Goal: Task Accomplishment & Management: Complete application form

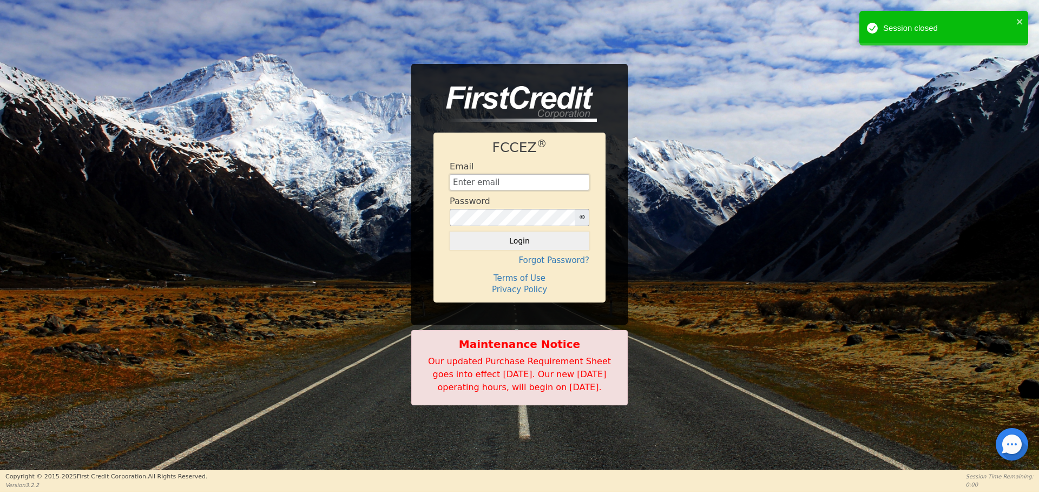
type input "[EMAIL_ADDRESS][DOMAIN_NAME]"
click at [525, 232] on button "Login" at bounding box center [520, 241] width 140 height 18
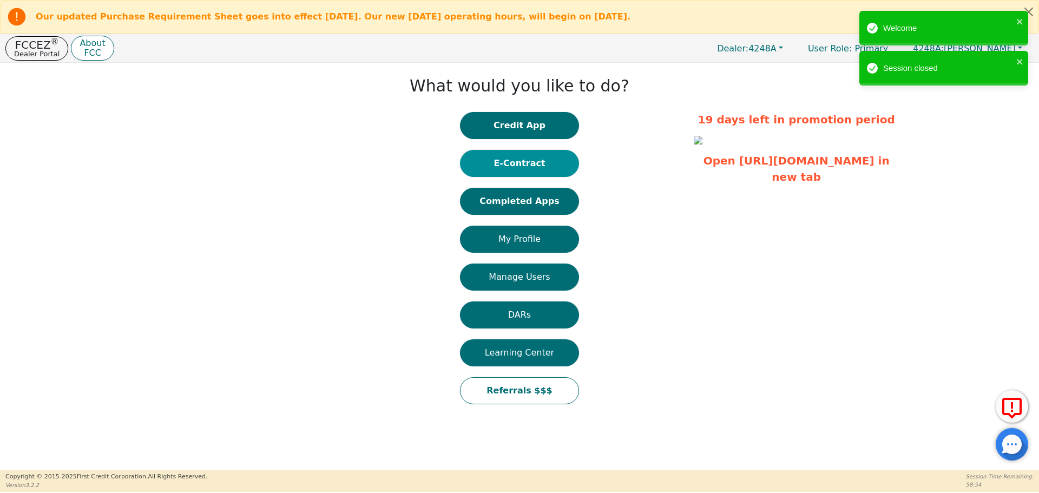
click at [512, 166] on button "E-Contract" at bounding box center [519, 163] width 119 height 27
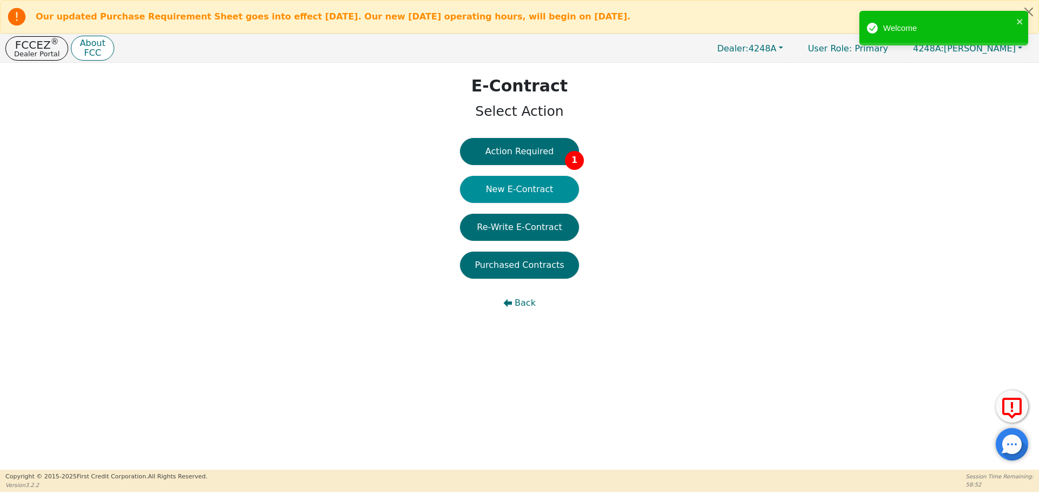
click at [541, 195] on button "New E-Contract" at bounding box center [519, 189] width 119 height 27
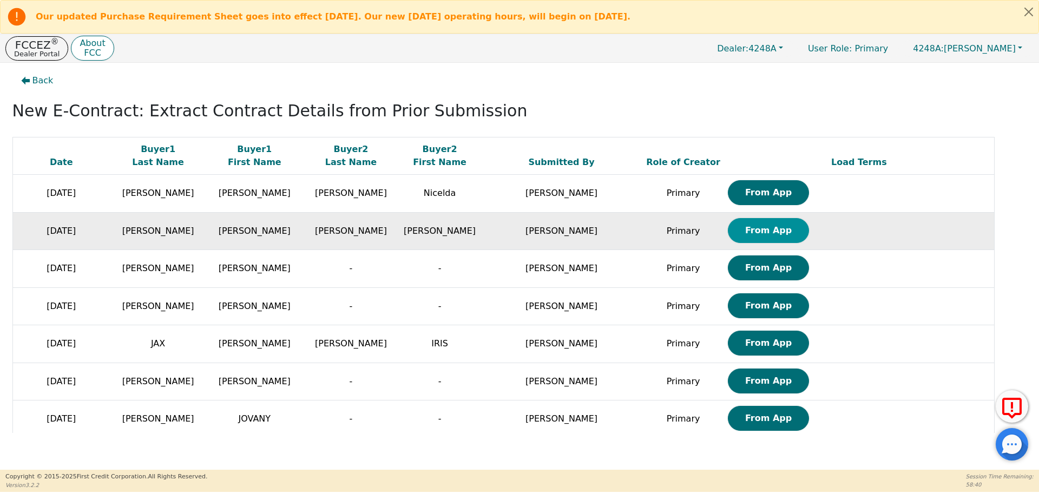
click at [728, 238] on button "From App" at bounding box center [768, 230] width 81 height 25
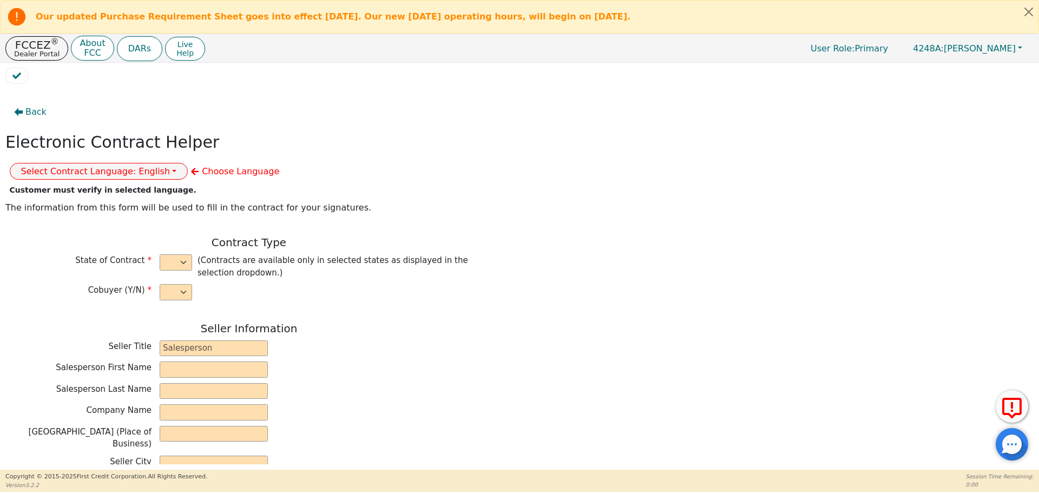
select select "y"
type input "owner"
type input "[PERSON_NAME]"
type input "[GEOGRAPHIC_DATA]"
type input "AQUA REMACH LLC"
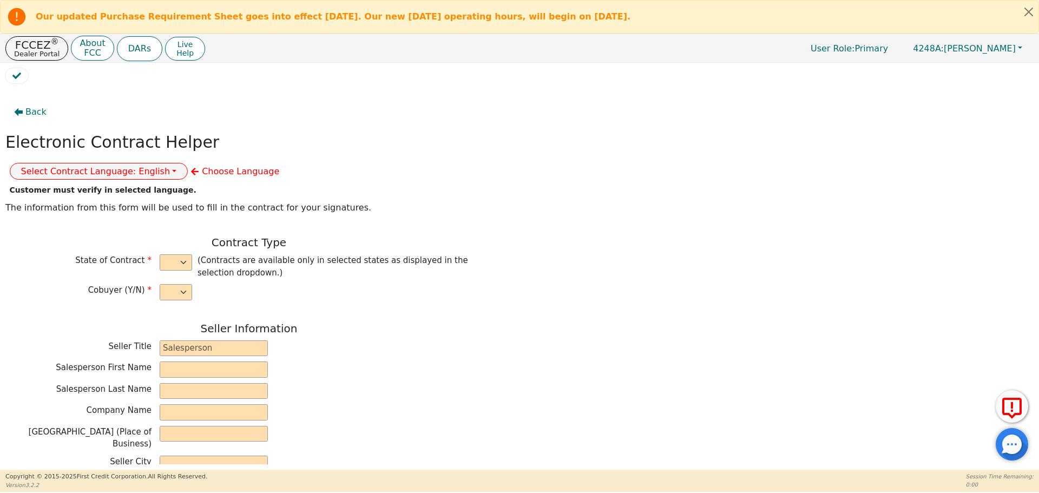
type input "[STREET_ADDRESS]"
type input "[GEOGRAPHIC_DATA]"
select select "[GEOGRAPHIC_DATA]"
type input "77070"
type input "[PERSON_NAME]"
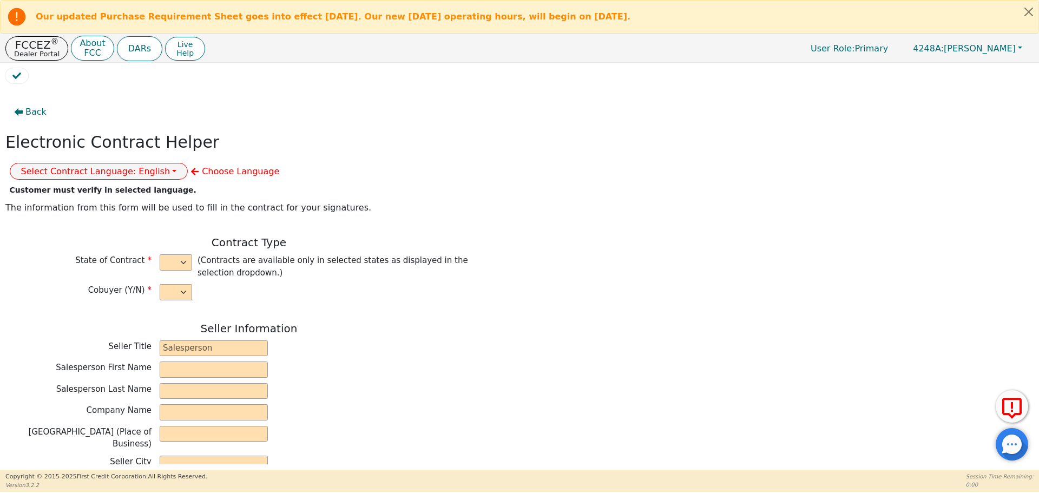
type input "[PERSON_NAME]"
type input "[EMAIL_ADDRESS][DOMAIN_NAME]"
type input "[PERSON_NAME]"
type input "[EMAIL_ADDRESS][DOMAIN_NAME]"
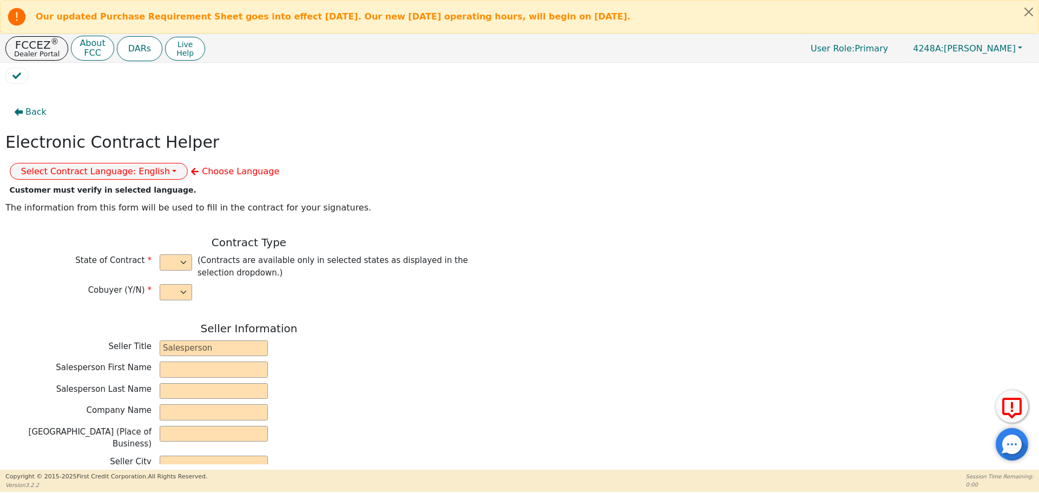
type input "[STREET_ADDRESS]"
type input "[GEOGRAPHIC_DATA]"
select select "[GEOGRAPHIC_DATA]"
type input "77053"
type input "[DATE]"
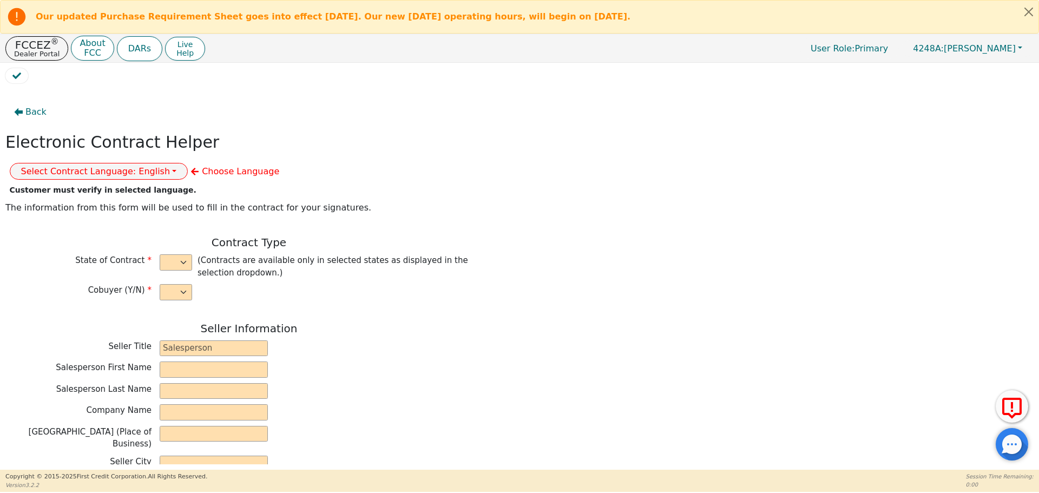
type input "17.99"
type input "[DATE]"
type input "60"
type input "0"
type input "3900.00"
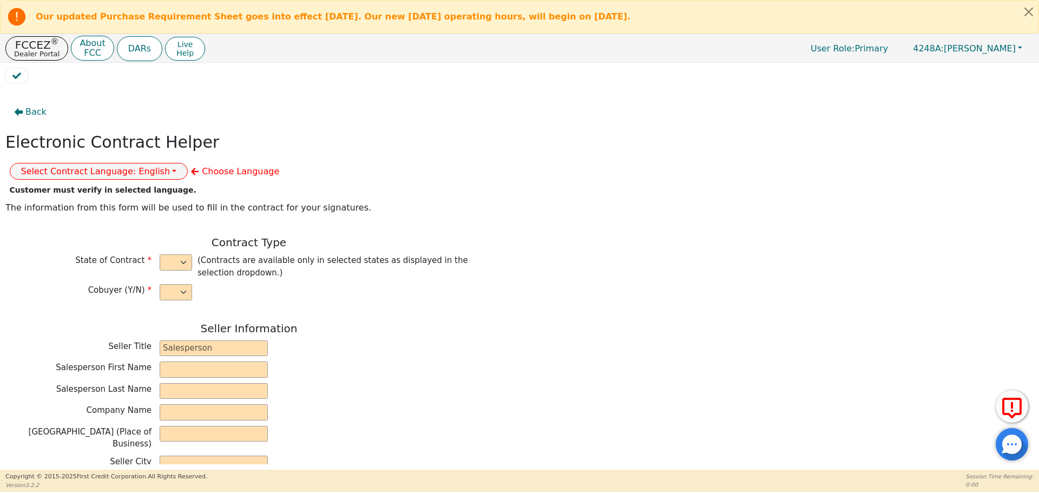
type input "0.00"
type input "3900.00"
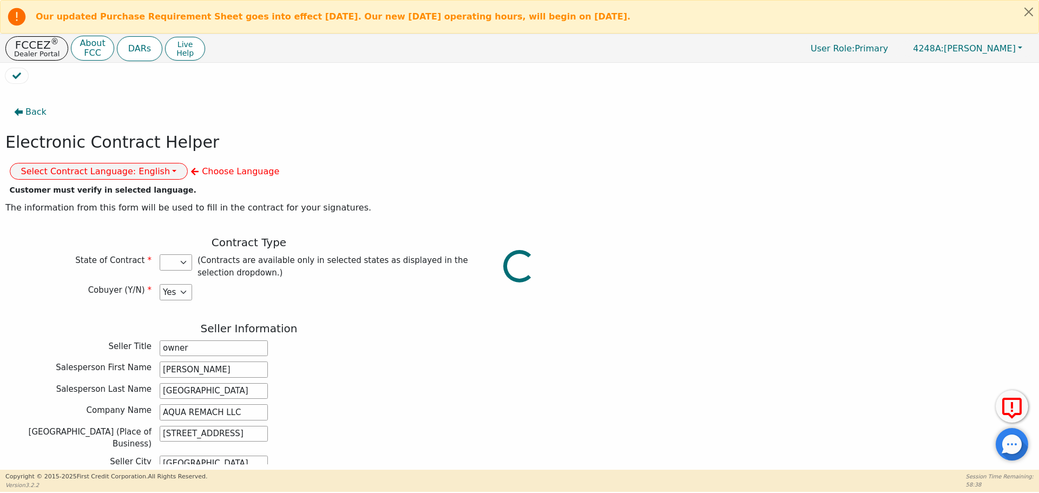
select select "[GEOGRAPHIC_DATA]"
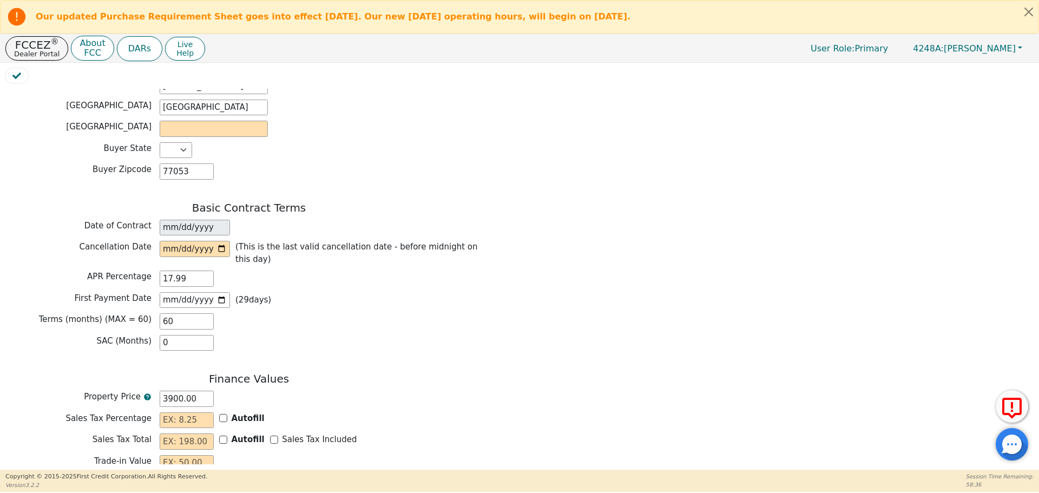
scroll to position [872, 0]
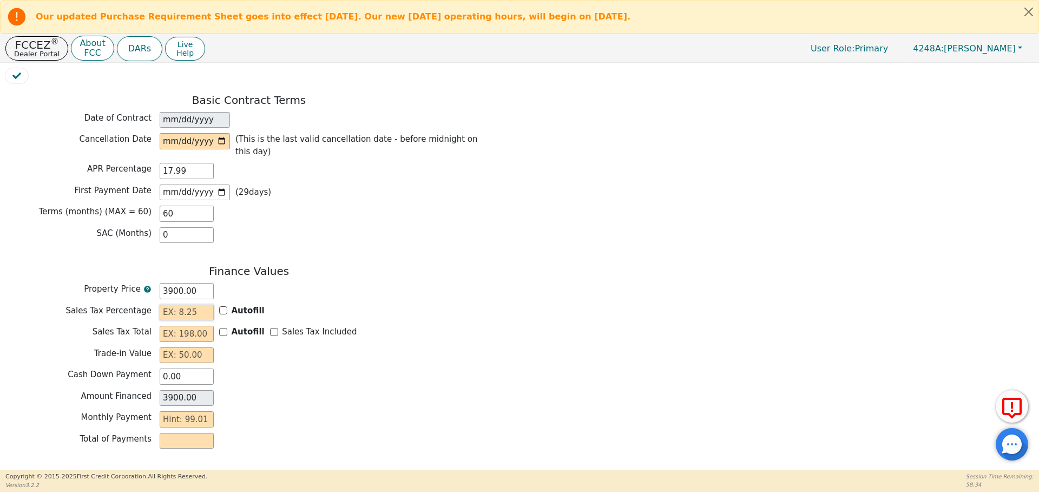
click at [194, 305] on input "text" at bounding box center [187, 313] width 54 height 16
type input "0.00"
click at [174, 326] on input "text" at bounding box center [187, 334] width 54 height 16
type input "0.00"
click at [196, 347] on input "text" at bounding box center [187, 355] width 54 height 16
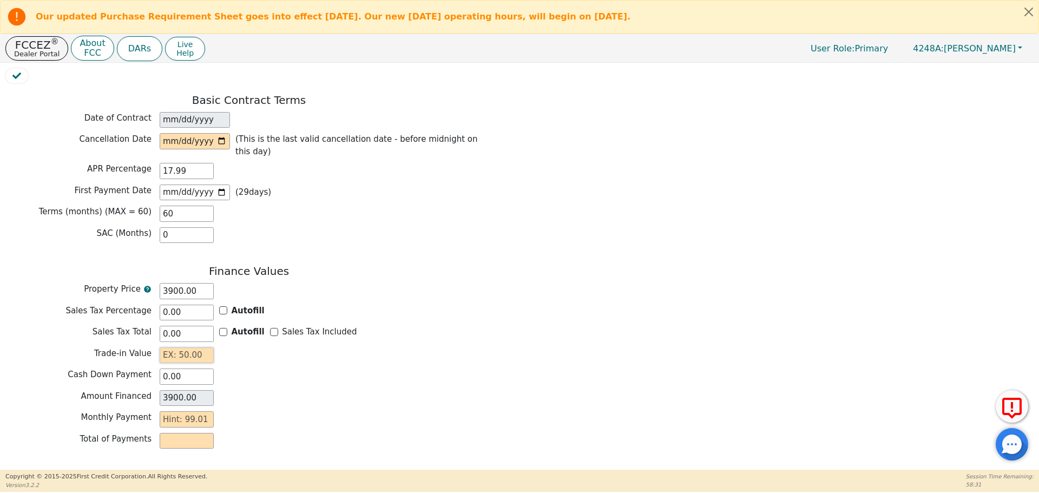
type input "0.00"
click at [199, 411] on input "text" at bounding box center [187, 419] width 54 height 16
type input "99"
type input "5940.00"
type input "99.01"
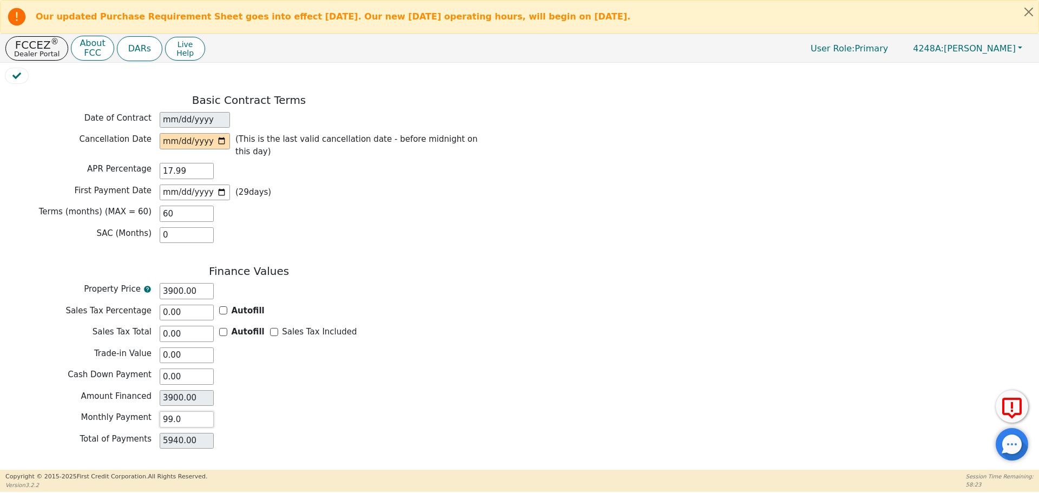
type input "5940.60"
